Goal: Navigation & Orientation: Find specific page/section

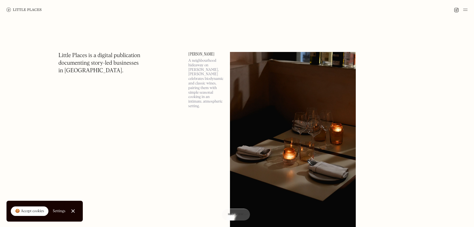
click at [193, 71] on p "A neighbourhood hideaway on Shad Thames, Luna celebrates biodynamic and classic…" at bounding box center [205, 83] width 35 height 50
click at [192, 53] on link "[PERSON_NAME]" at bounding box center [205, 54] width 35 height 4
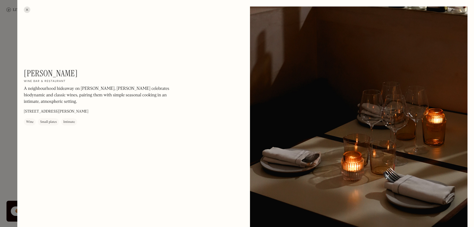
click at [26, 9] on div at bounding box center [27, 9] width 6 height 6
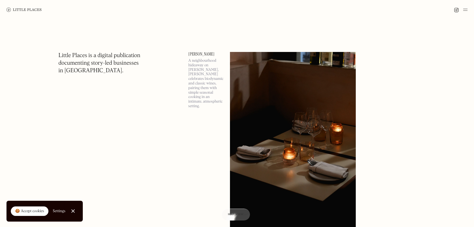
click at [21, 9] on img at bounding box center [23, 10] width 35 height 4
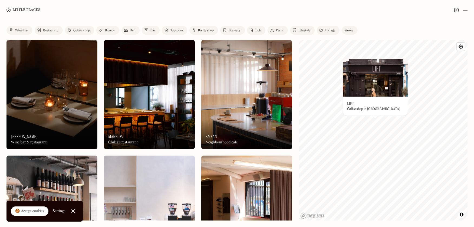
click at [349, 132] on div "© Mapbox © OpenStreetMap Improve this map On Our Radar Lift Coffee shop in [GEO…" at bounding box center [383, 130] width 169 height 181
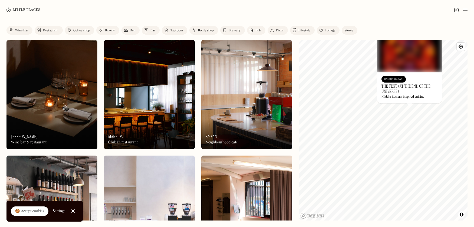
click at [396, 92] on h3 "The Tent (at the End of the Universe)" at bounding box center [410, 89] width 56 height 10
